Goal: Check status

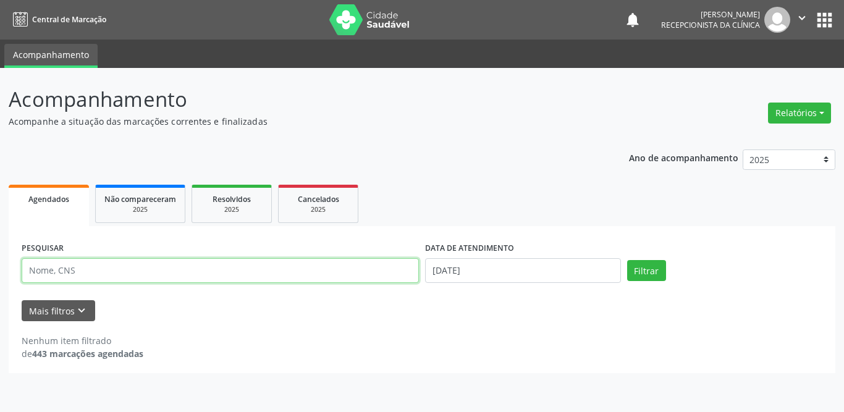
click at [139, 272] on input "text" at bounding box center [220, 270] width 397 height 25
type input "[PERSON_NAME]"
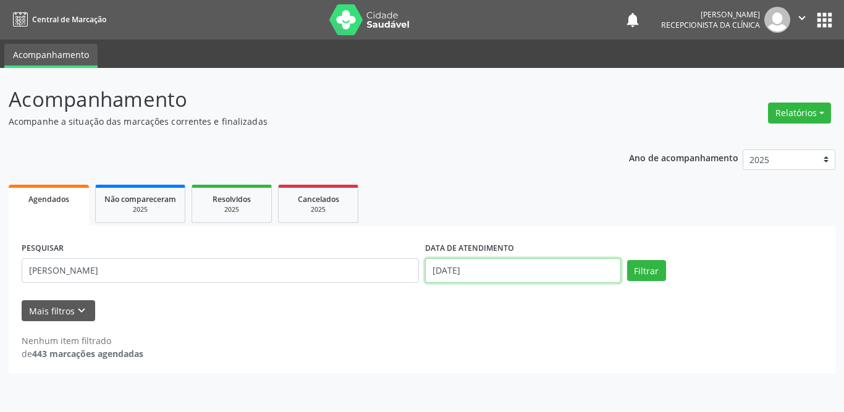
click at [512, 271] on input "[DATE]" at bounding box center [523, 270] width 196 height 25
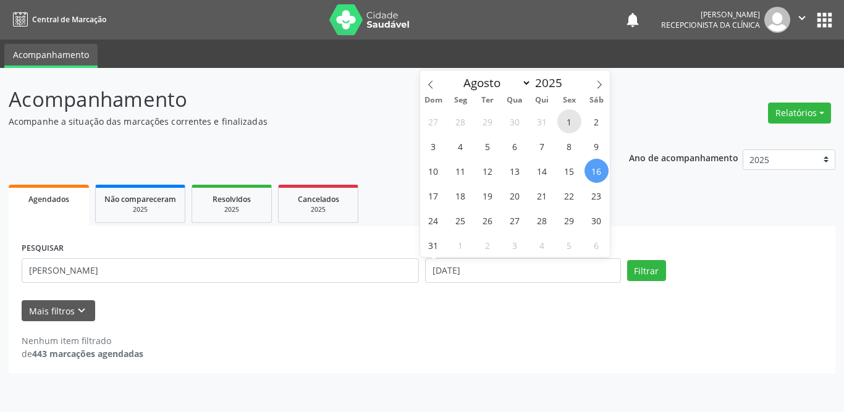
click at [569, 121] on span "1" at bounding box center [570, 121] width 24 height 24
type input "[DATE]"
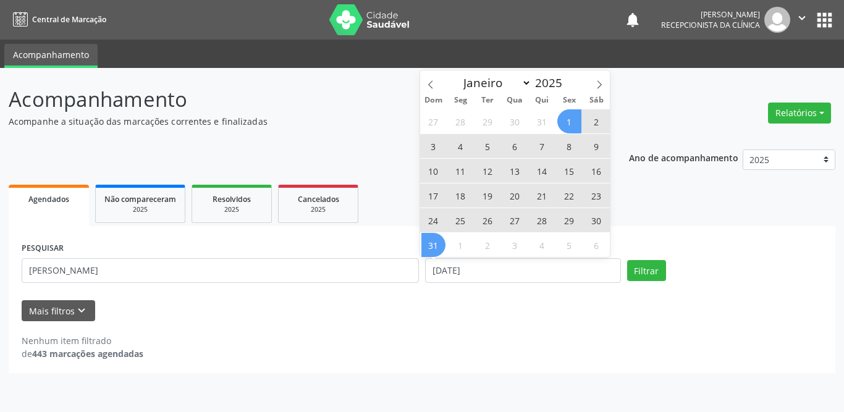
click at [425, 247] on span "31" at bounding box center [434, 245] width 24 height 24
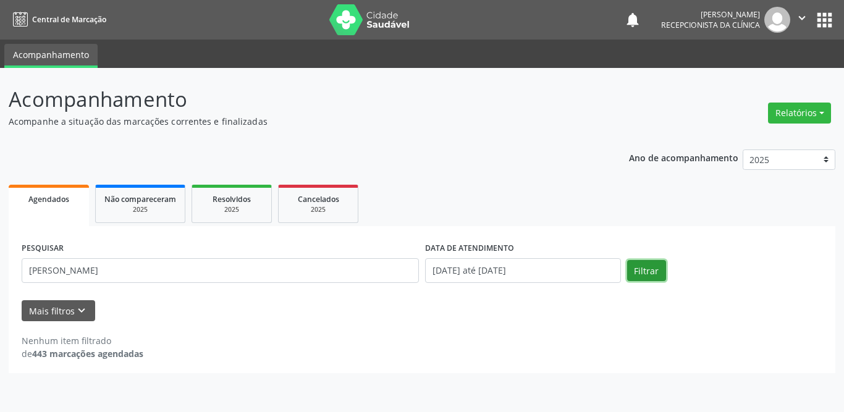
click at [642, 272] on button "Filtrar" at bounding box center [646, 270] width 39 height 21
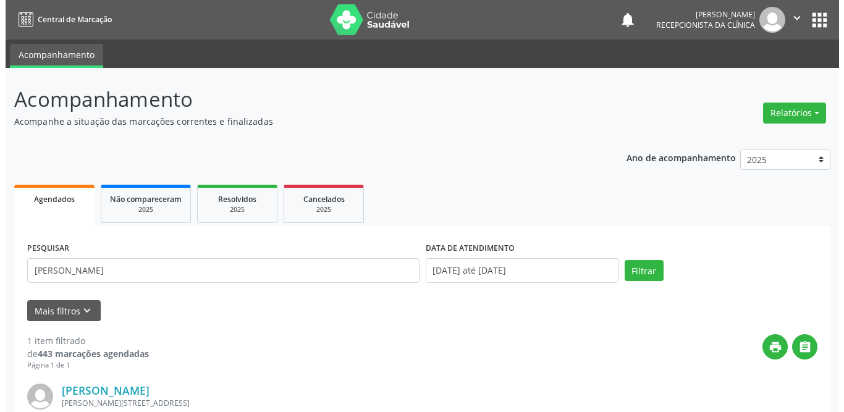
scroll to position [147, 0]
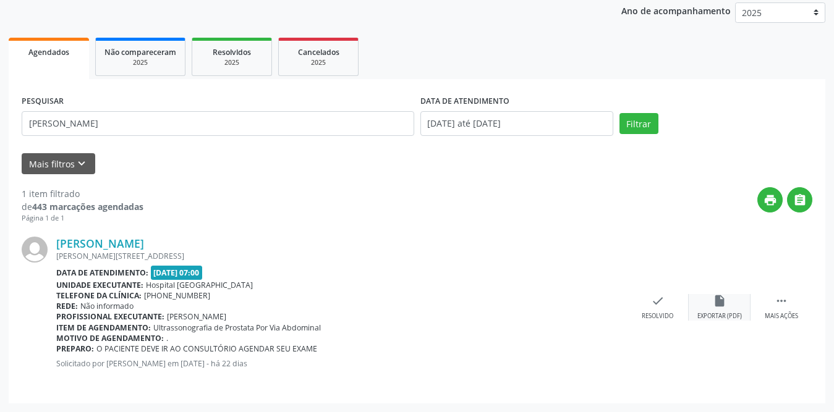
click at [719, 302] on icon "insert_drive_file" at bounding box center [720, 301] width 14 height 14
click at [647, 305] on div "check Resolvido" at bounding box center [658, 307] width 62 height 27
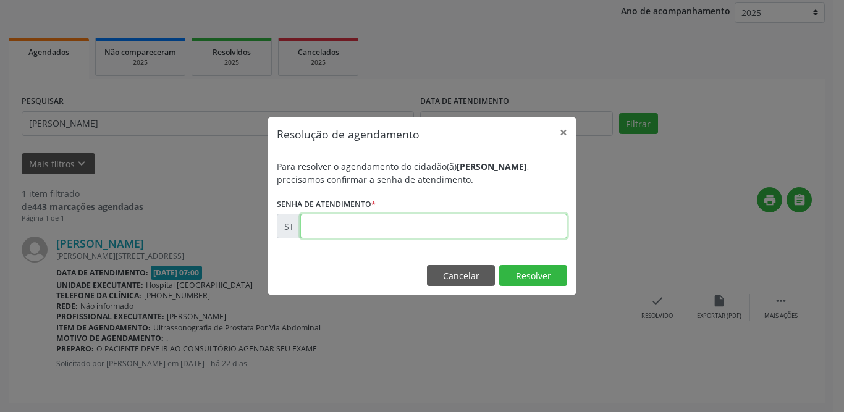
click at [412, 229] on input "text" at bounding box center [433, 226] width 267 height 25
type input "00012179"
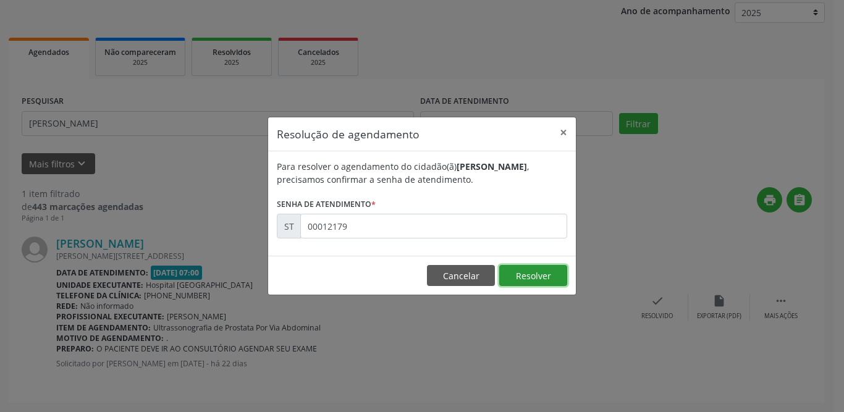
click at [537, 271] on button "Resolver" at bounding box center [533, 275] width 68 height 21
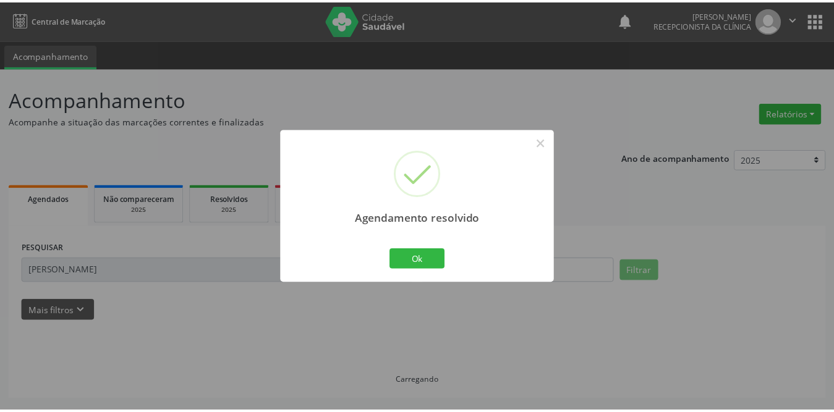
scroll to position [0, 0]
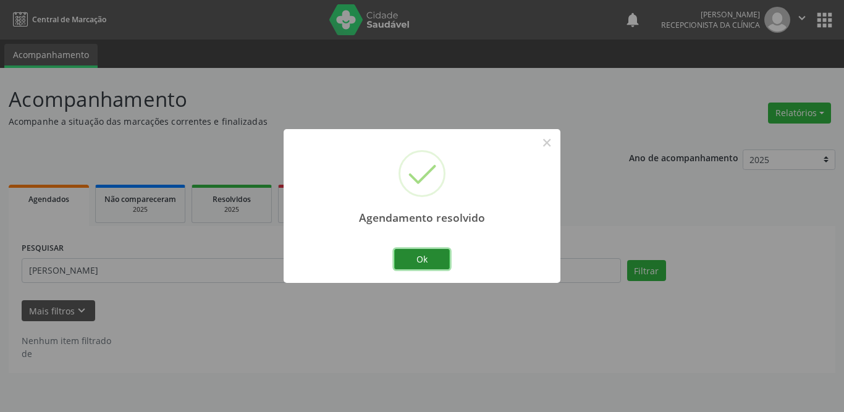
click at [418, 261] on button "Ok" at bounding box center [422, 259] width 56 height 21
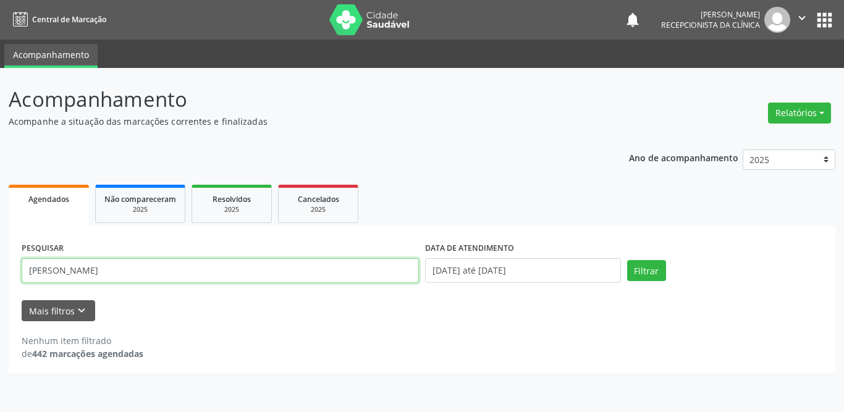
drag, startPoint x: 276, startPoint y: 271, endPoint x: 4, endPoint y: 271, distance: 272.6
click at [4, 271] on div "Acompanhamento Acompanhe a situação das marcações correntes e finalizadas Relat…" at bounding box center [422, 240] width 844 height 344
type input "[PERSON_NAME]"
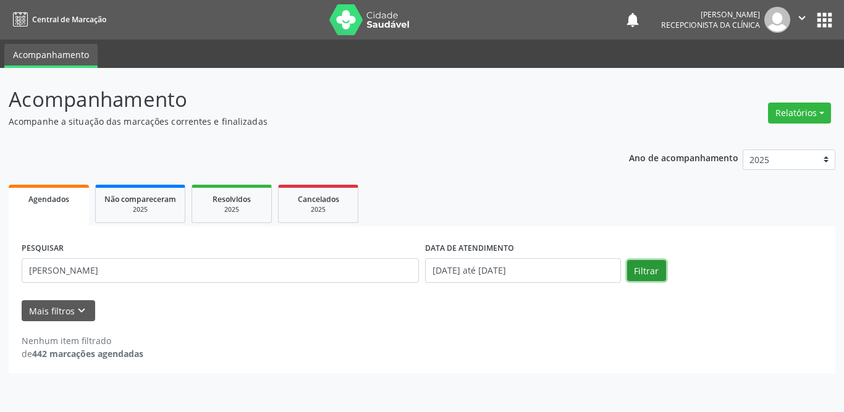
click at [647, 271] on button "Filtrar" at bounding box center [646, 270] width 39 height 21
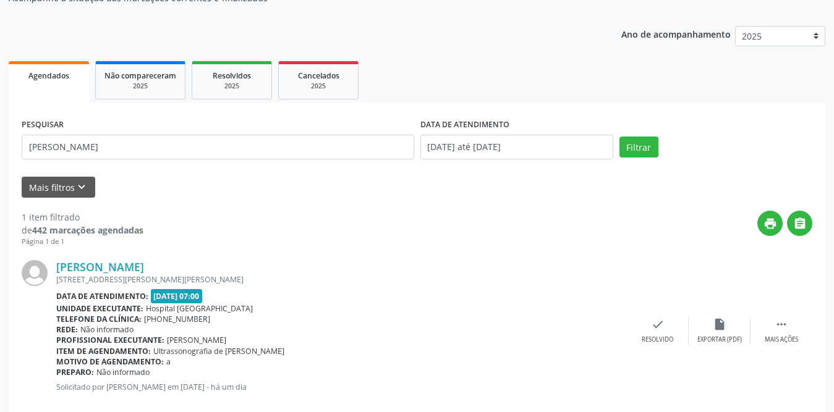
scroll to position [147, 0]
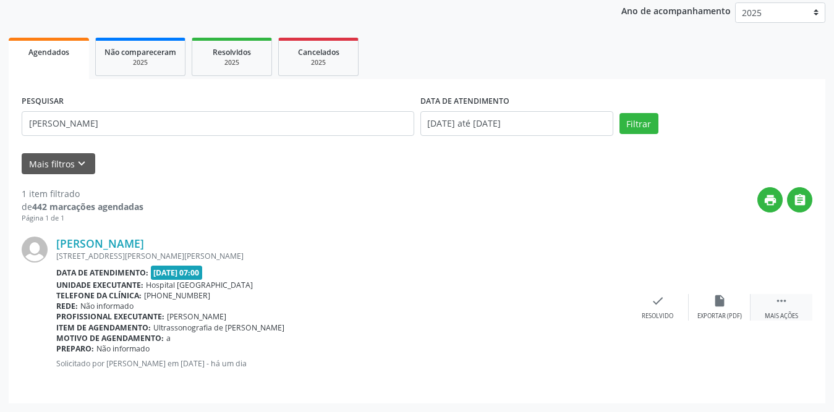
click at [786, 308] on div " Mais ações" at bounding box center [781, 307] width 62 height 27
click at [592, 305] on icon "print" at bounding box center [596, 301] width 14 height 14
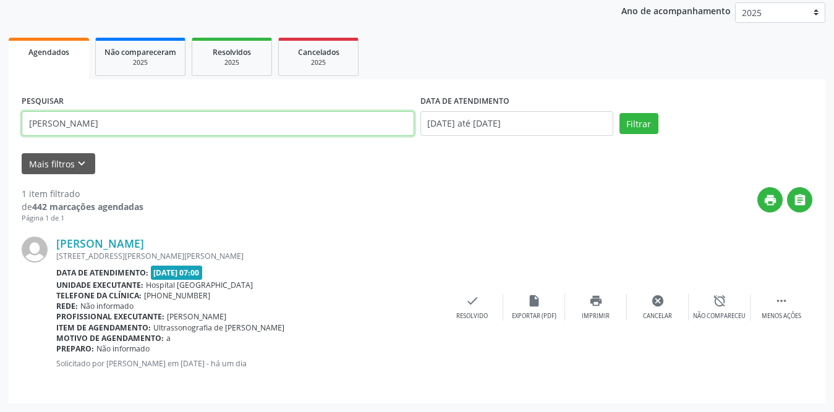
drag, startPoint x: 171, startPoint y: 118, endPoint x: 14, endPoint y: 128, distance: 157.3
click at [14, 128] on div "PESQUISAR [PERSON_NAME] DATA DE ATENDIMENTO [DATE] até [DATE] Filtrar UNIDADE D…" at bounding box center [417, 241] width 817 height 325
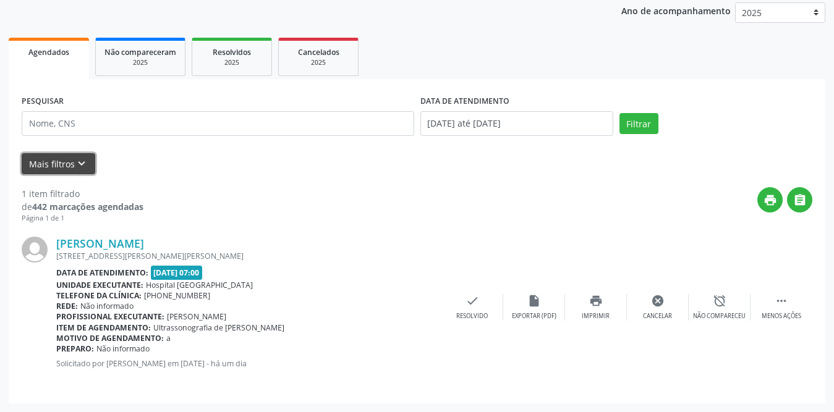
click at [61, 166] on button "Mais filtros keyboard_arrow_down" at bounding box center [59, 164] width 74 height 22
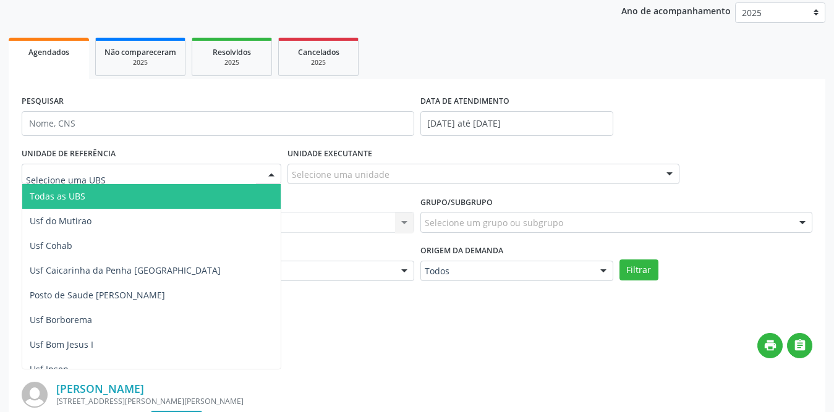
click at [185, 178] on div at bounding box center [152, 174] width 260 height 21
click at [67, 196] on span "Todas as UBS" at bounding box center [58, 196] width 56 height 12
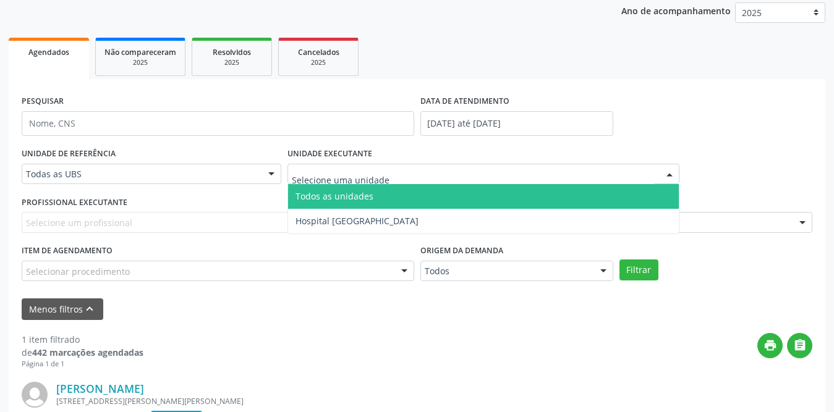
click at [438, 172] on div at bounding box center [483, 174] width 392 height 21
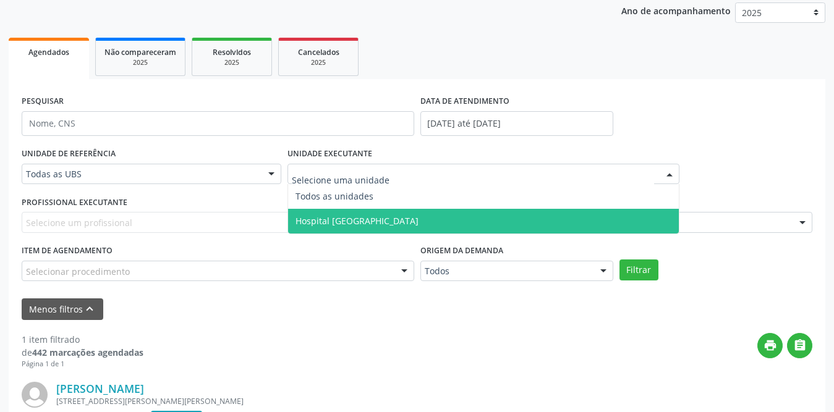
click at [395, 227] on span "Hospital [GEOGRAPHIC_DATA]" at bounding box center [483, 221] width 391 height 25
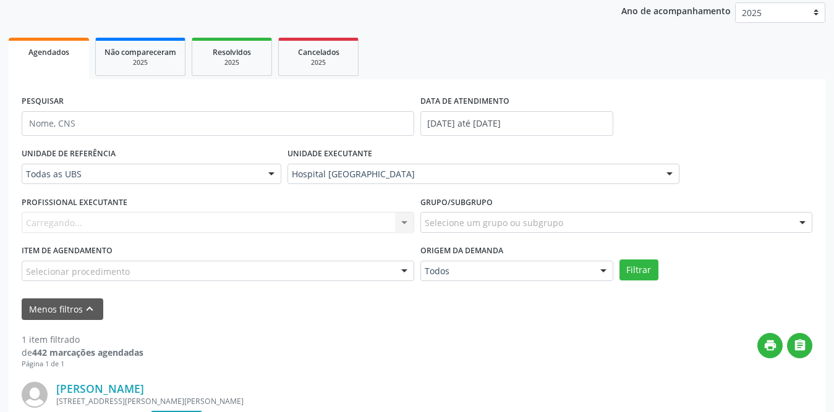
click at [151, 223] on div "Carregando... Nenhum resultado encontrado para: " " Não há nenhuma opção para s…" at bounding box center [218, 222] width 392 height 21
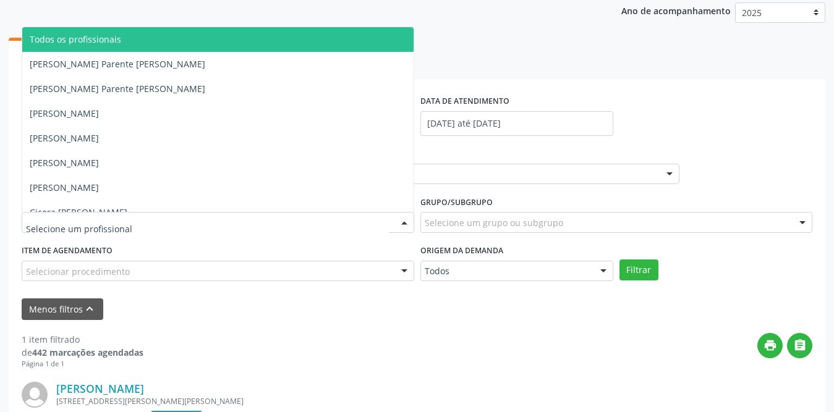
click at [151, 223] on div at bounding box center [218, 222] width 392 height 21
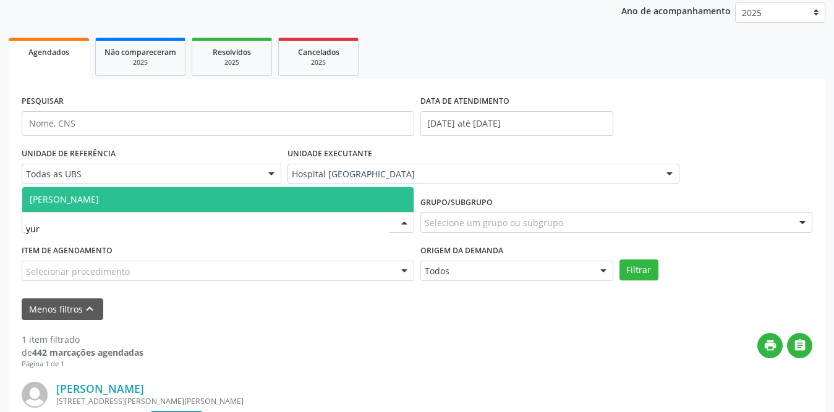
type input "[PERSON_NAME]"
click at [99, 200] on span "[PERSON_NAME]" at bounding box center [64, 199] width 69 height 12
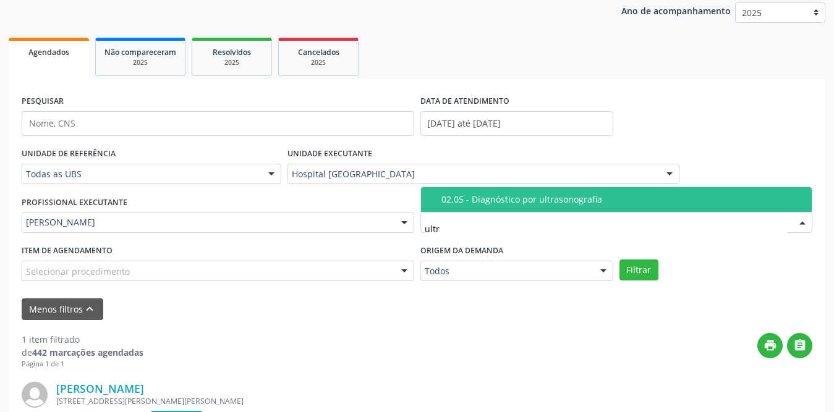
type input "ultra"
click at [502, 195] on div "02.05 - Diagnóstico por ultrasonografia" at bounding box center [622, 200] width 363 height 10
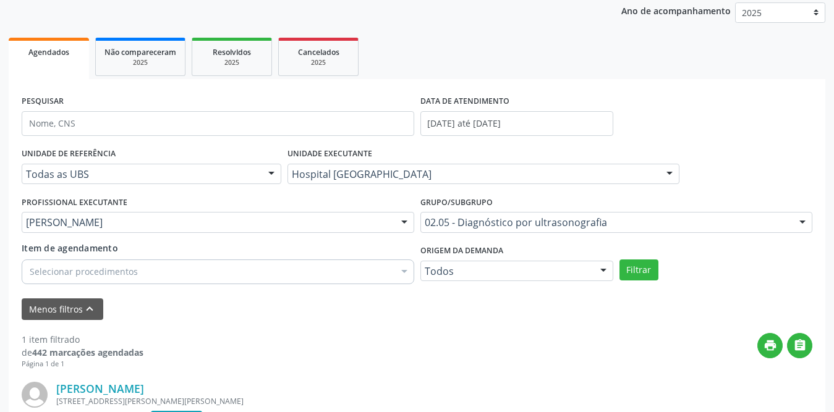
click at [500, 338] on div "print " at bounding box center [477, 351] width 669 height 36
click at [636, 268] on button "Filtrar" at bounding box center [638, 270] width 39 height 21
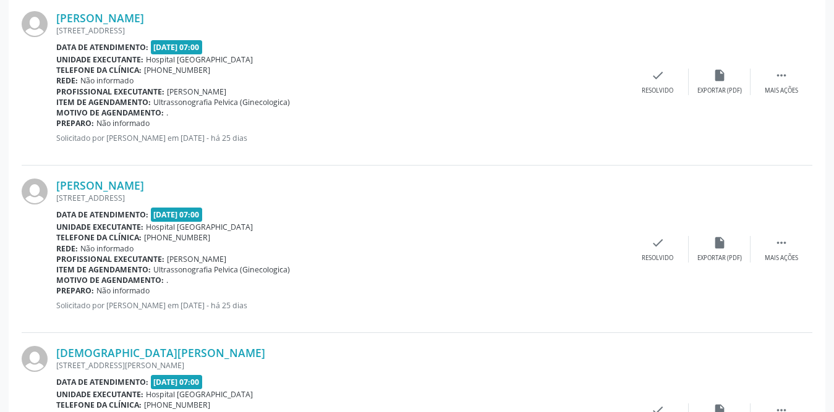
scroll to position [209, 0]
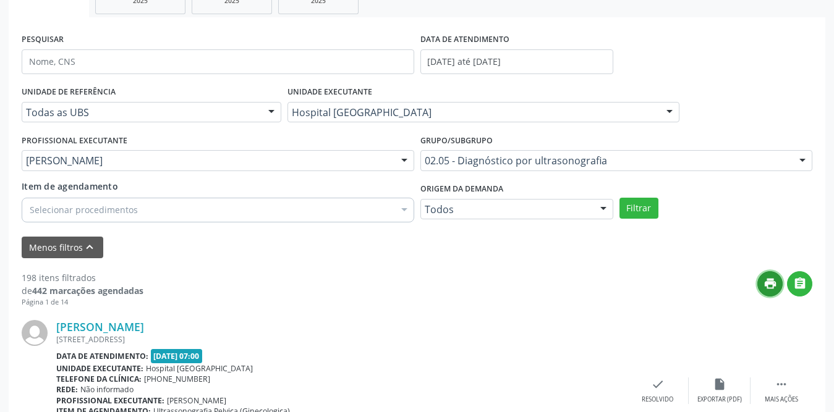
click at [768, 279] on icon "print" at bounding box center [770, 284] width 14 height 14
